Goal: Task Accomplishment & Management: Manage account settings

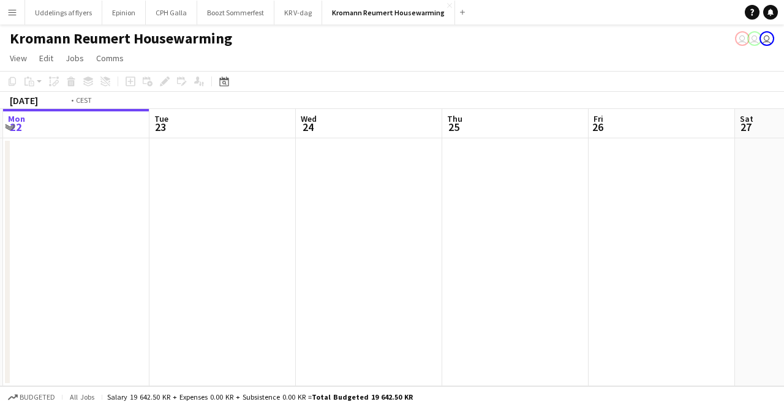
drag, startPoint x: 682, startPoint y: 201, endPoint x: -27, endPoint y: 239, distance: 710.1
click at [0, 239] on html "Menu Boards Boards Boards All jobs Status Workforce Workforce My Workforce Recr…" at bounding box center [392, 203] width 784 height 407
drag, startPoint x: 783, startPoint y: 146, endPoint x: 238, endPoint y: 193, distance: 547.0
click at [236, 193] on app-calendar-viewport "Mon 22 Tue 23 Wed 24 Thu 25 Fri 26 Sat 27 Sun 28 Mon 29 Tue 30 Wed 1 Thu 2" at bounding box center [392, 247] width 784 height 277
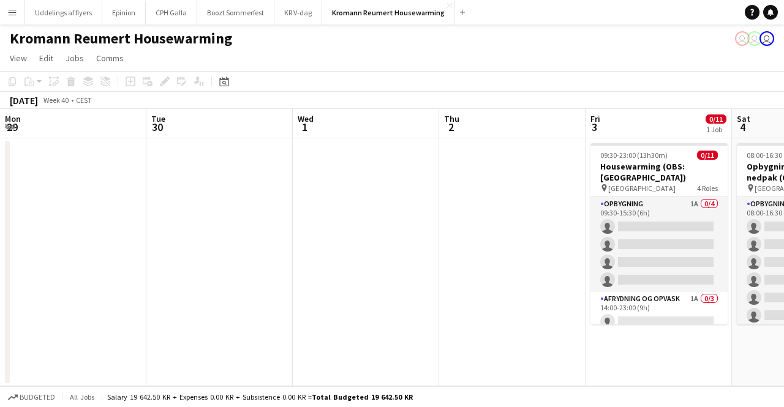
scroll to position [0, 385]
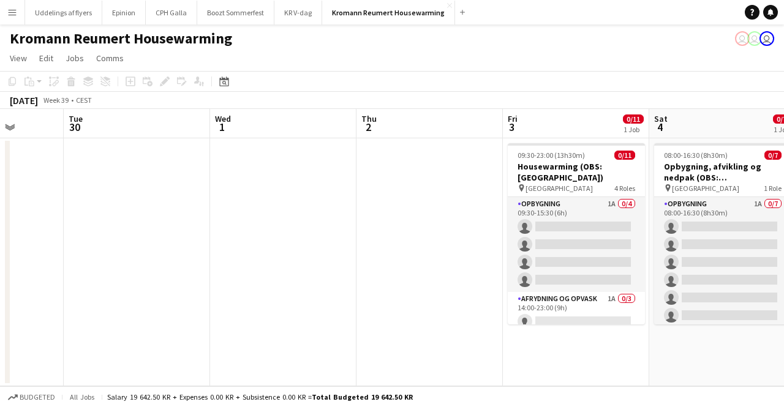
drag, startPoint x: 362, startPoint y: 197, endPoint x: 223, endPoint y: 200, distance: 139.0
click at [222, 209] on app-calendar-viewport "Sat 27 Sun 28 Mon 29 Tue 30 Wed 1 Thu 2 Fri 3 0/11 1 Job Sat 4 0/7 1 Job Sun 5 …" at bounding box center [392, 247] width 784 height 277
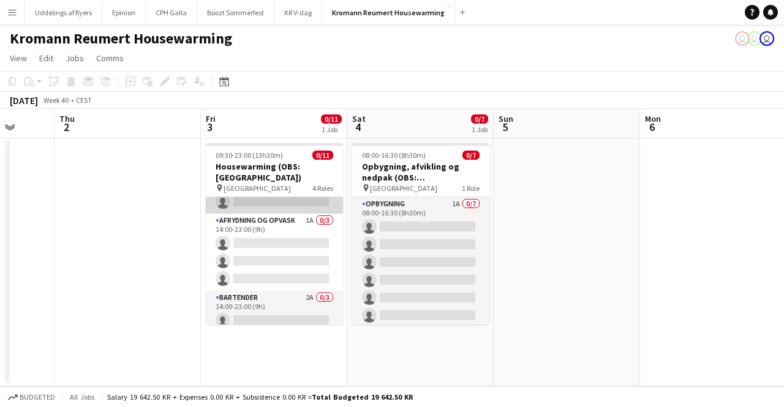
scroll to position [152, 0]
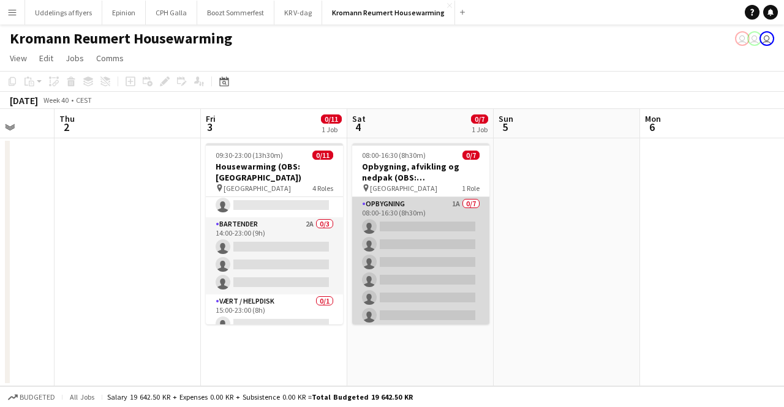
click at [405, 258] on app-card-role "Opbygning 1A 0/7 08:00-16:30 (8h30m) single-neutral-actions single-neutral-acti…" at bounding box center [420, 271] width 137 height 148
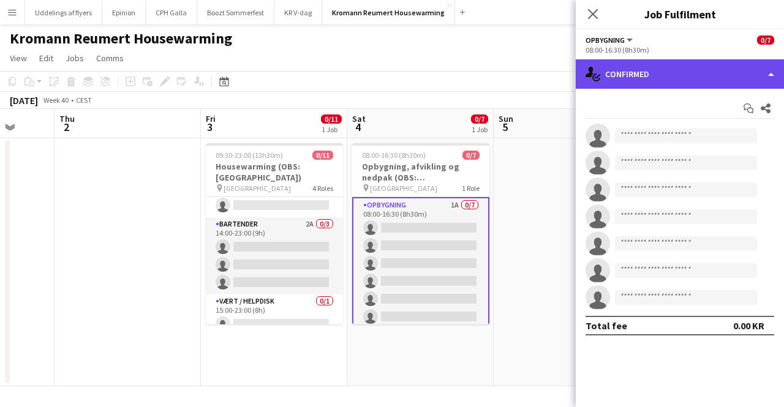
click at [674, 72] on div "single-neutral-actions-check-2 Confirmed" at bounding box center [680, 73] width 208 height 29
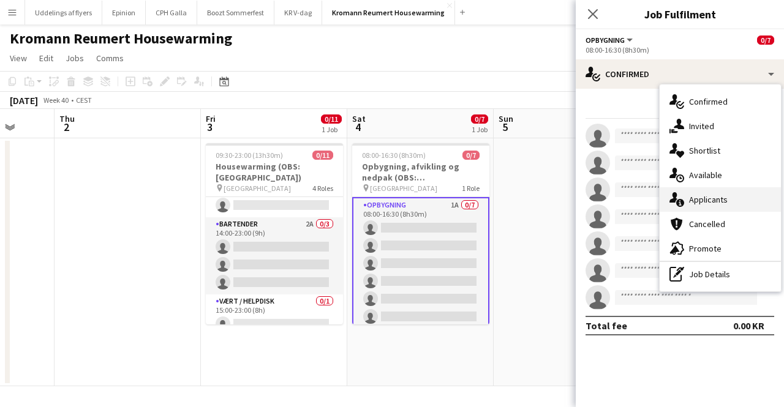
click at [716, 195] on span "Applicants" at bounding box center [708, 199] width 39 height 11
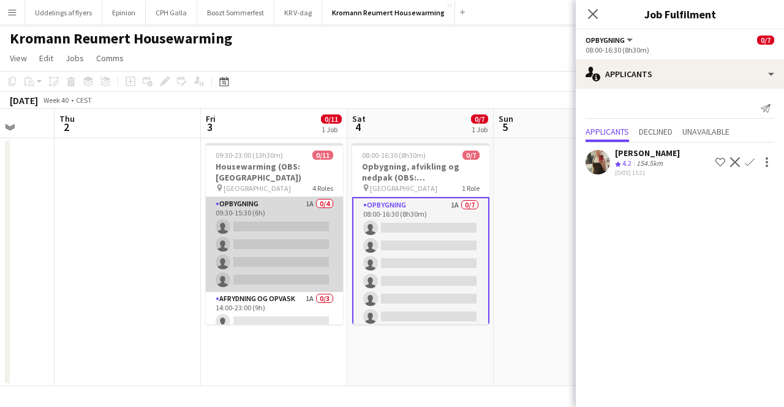
scroll to position [0, 384]
click at [273, 221] on app-card-role "Opbygning 1A 0/4 09:30-15:30 (6h) single-neutral-actions single-neutral-actions…" at bounding box center [274, 244] width 137 height 95
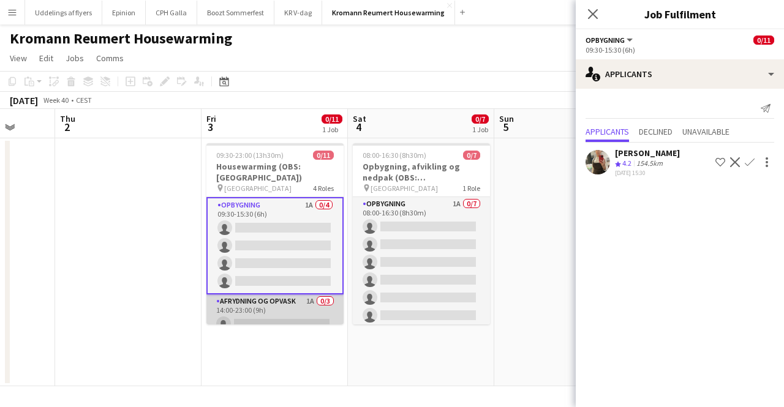
click at [249, 306] on app-card-role "Afrydning og opvask 1A 0/3 14:00-23:00 (9h) single-neutral-actions single-neutr…" at bounding box center [274, 333] width 137 height 77
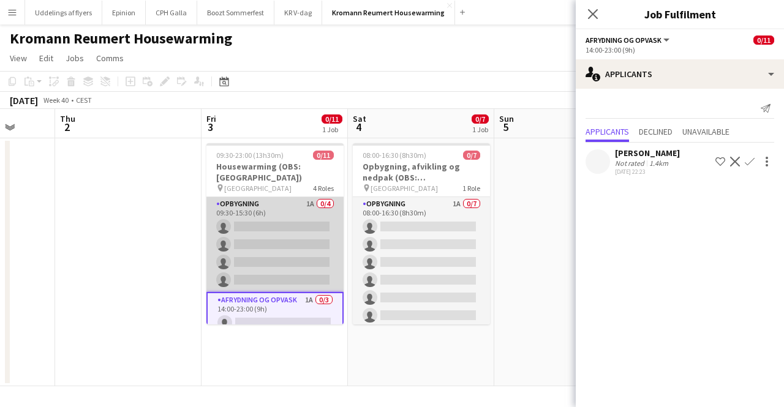
scroll to position [81, 0]
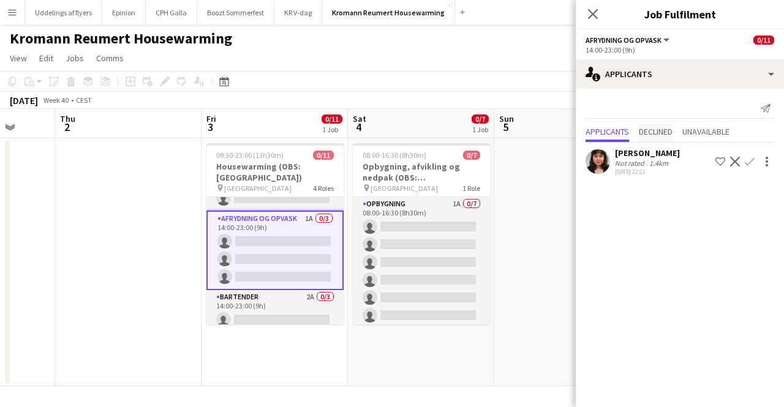
click at [671, 133] on span "Declined" at bounding box center [656, 131] width 34 height 9
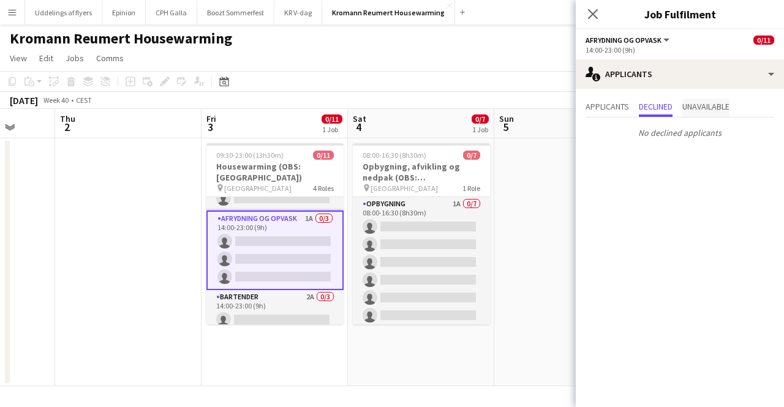
click at [690, 114] on span "Unavailable" at bounding box center [705, 108] width 47 height 18
click at [614, 110] on span "Applicants" at bounding box center [606, 106] width 43 height 9
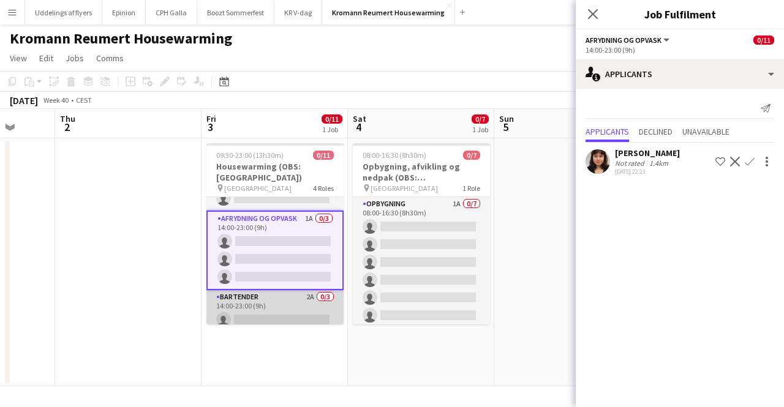
click at [277, 290] on app-card-role "Bartender 2A 0/3 14:00-23:00 (9h) single-neutral-actions single-neutral-actions…" at bounding box center [274, 328] width 137 height 77
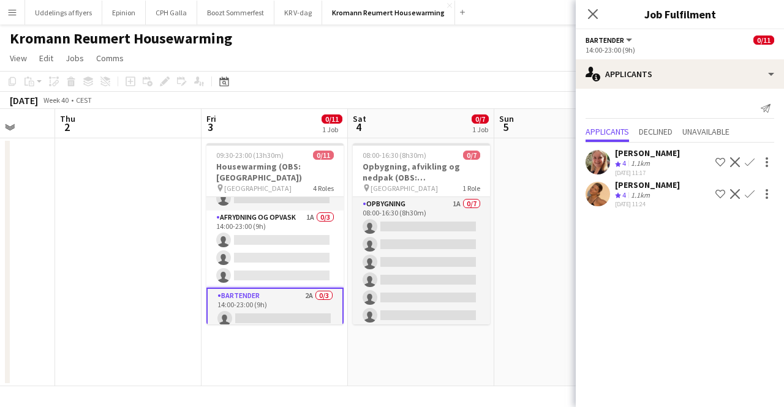
click at [587, 199] on div at bounding box center [597, 194] width 24 height 24
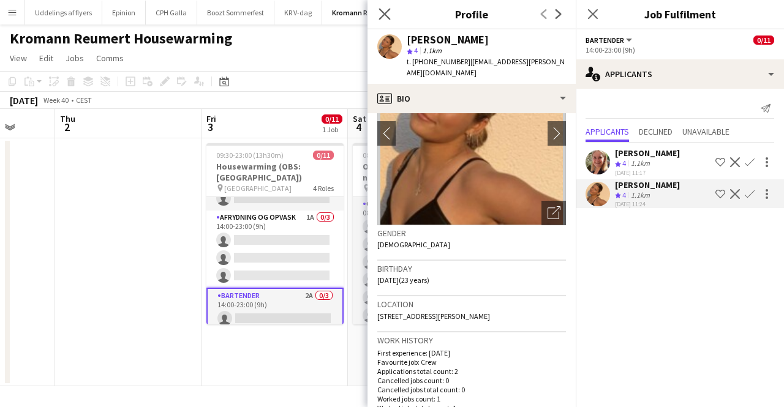
click at [380, 21] on app-icon "Close pop-in" at bounding box center [385, 15] width 18 height 18
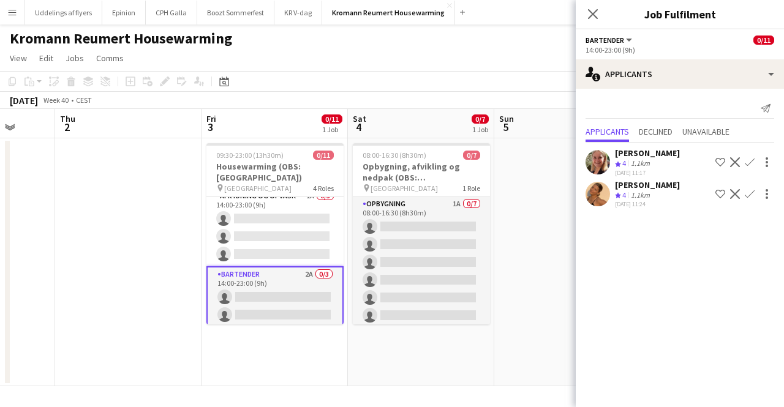
scroll to position [154, 0]
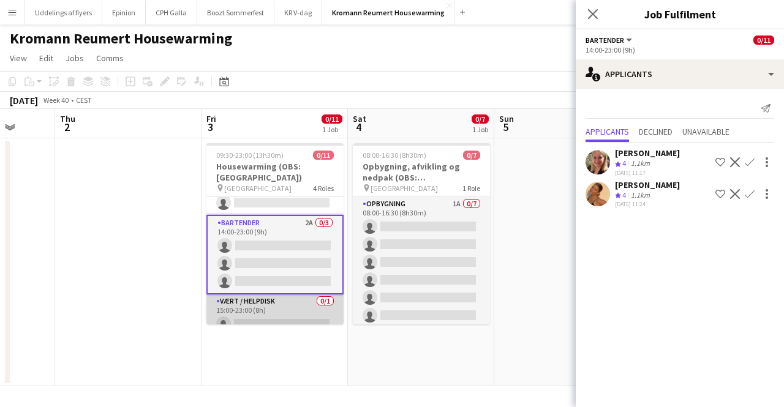
click at [278, 295] on app-card-role "Vært / Helpdisk 0/1 15:00-23:00 (8h) single-neutral-actions" at bounding box center [274, 316] width 137 height 42
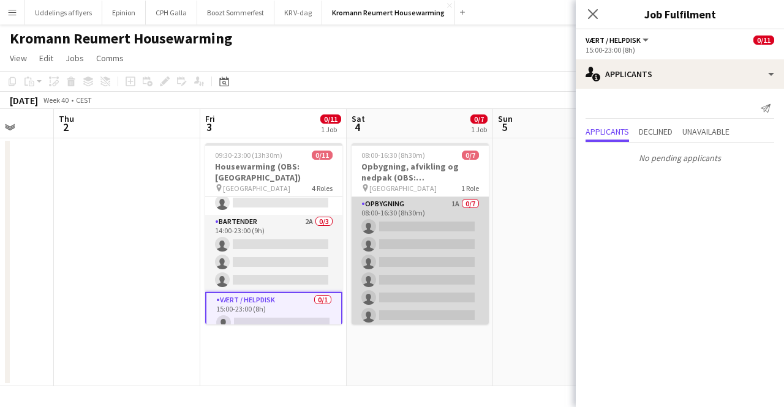
click at [437, 260] on app-card-role "Opbygning 1A 0/7 08:00-16:30 (8h30m) single-neutral-actions single-neutral-acti…" at bounding box center [419, 271] width 137 height 148
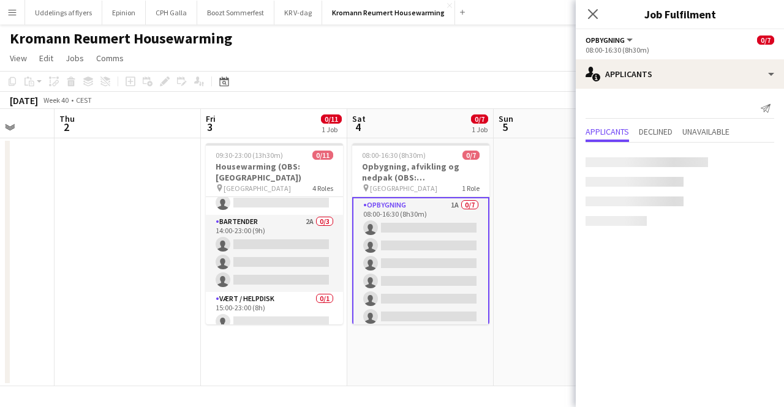
scroll to position [152, 0]
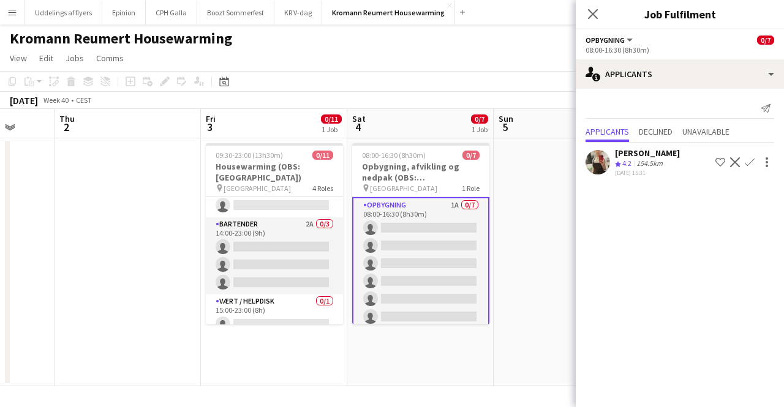
click at [589, 24] on div "Close pop-in" at bounding box center [593, 14] width 34 height 28
click at [590, 23] on div "Close pop-in" at bounding box center [593, 14] width 34 height 28
click at [590, 13] on icon "Close pop-in" at bounding box center [593, 14] width 12 height 12
